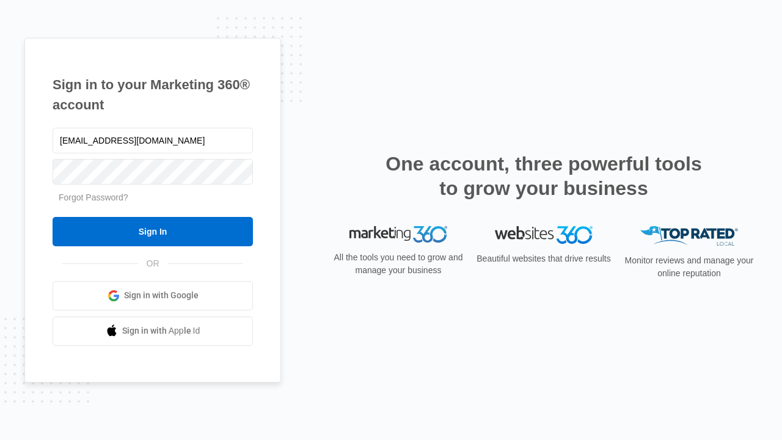
type input "dankie614@gmail.com"
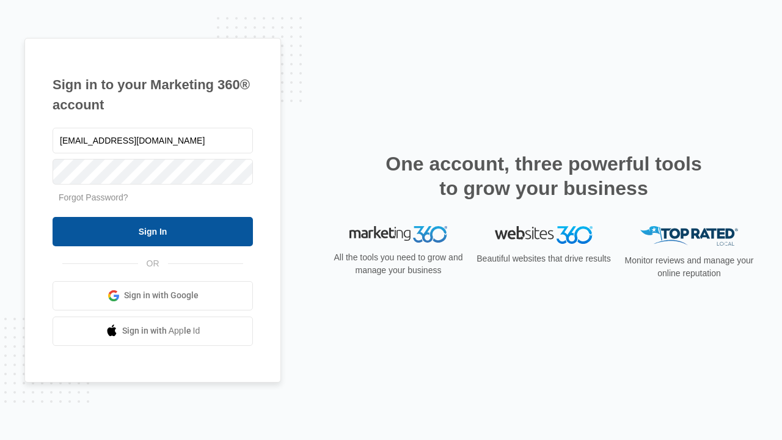
click at [153, 231] on input "Sign In" at bounding box center [153, 231] width 200 height 29
